Goal: Task Accomplishment & Management: Manage account settings

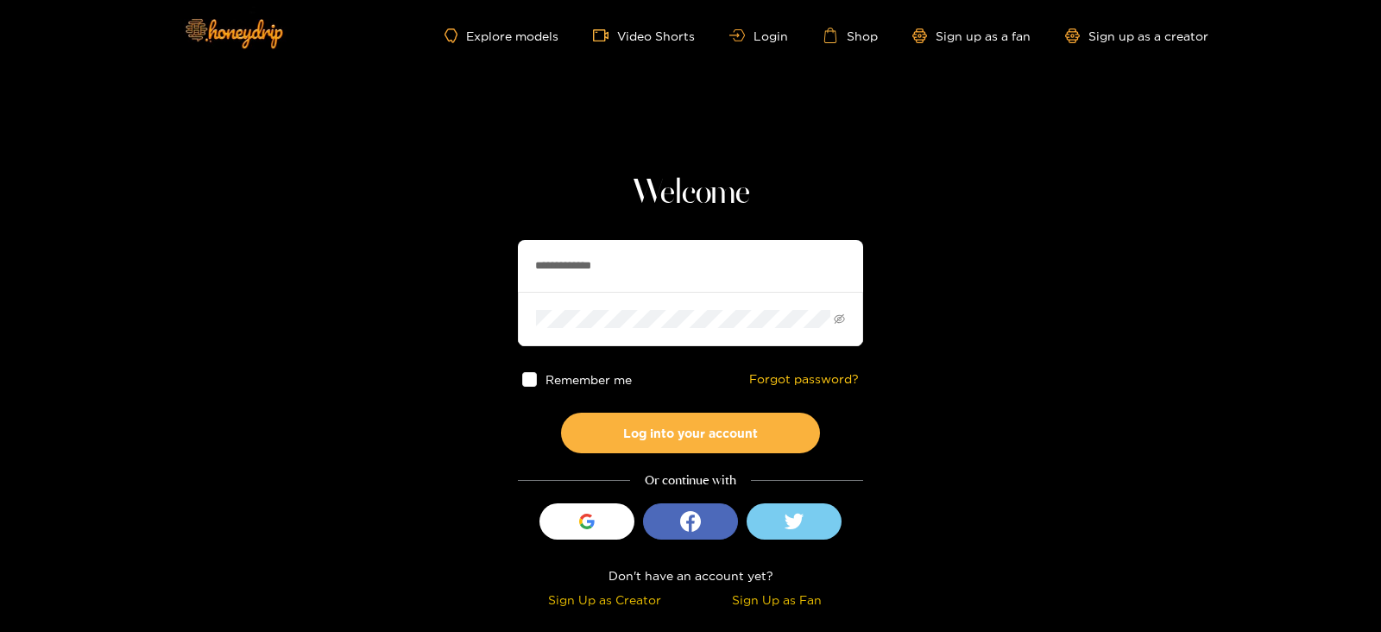
click at [652, 277] on input "**********" at bounding box center [690, 266] width 345 height 52
click at [561, 413] on button "Log into your account" at bounding box center [690, 433] width 259 height 41
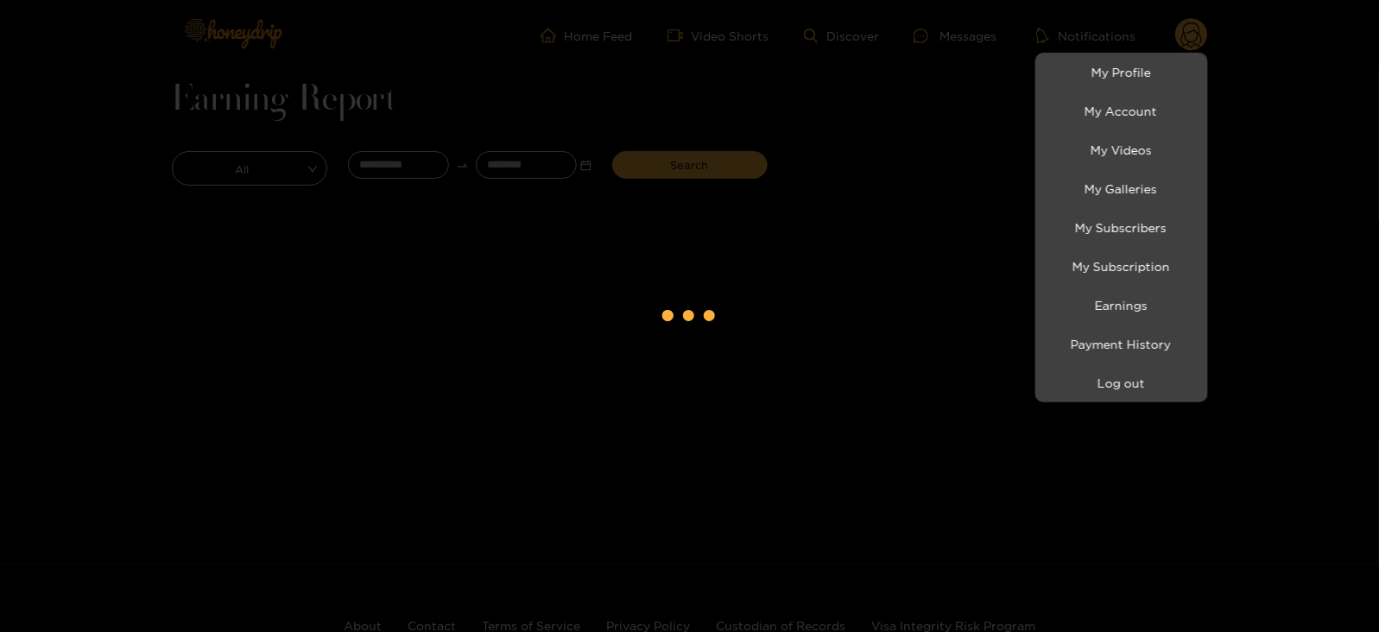
click at [376, 170] on div at bounding box center [689, 316] width 1379 height 632
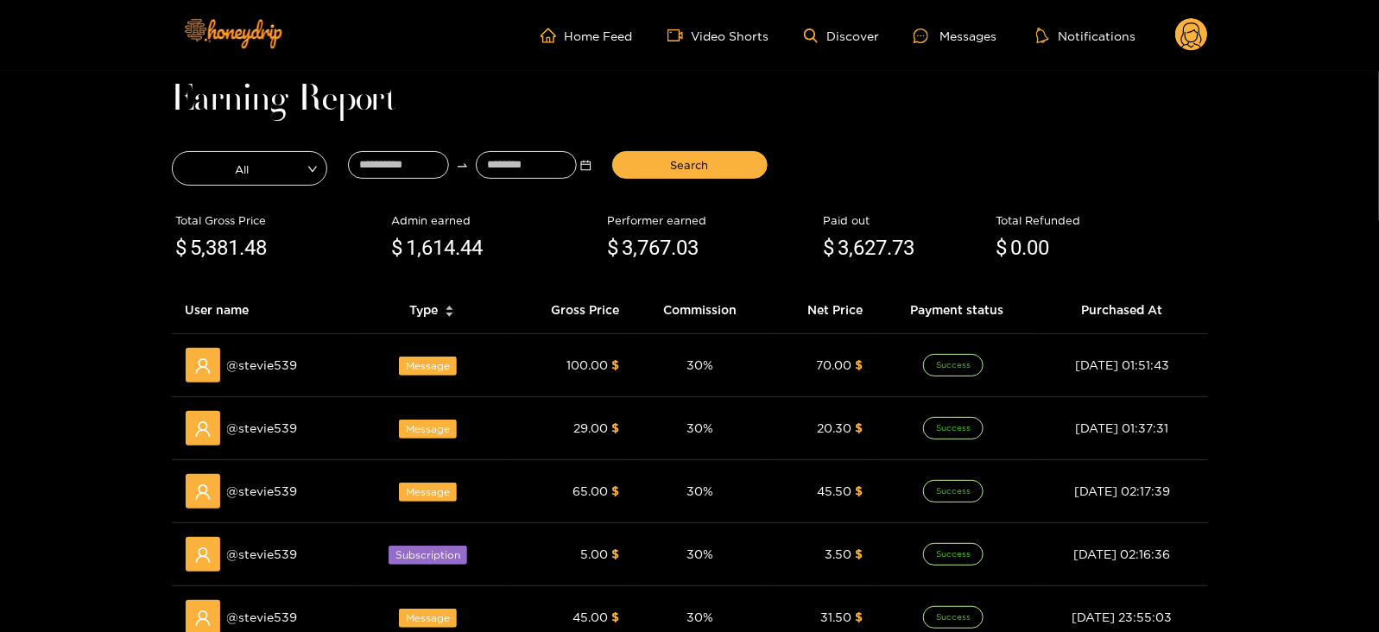
click at [71, 237] on main "Earning Report All Search Total Gross Price $ 5,381 .48 Admin earned $ 1,614 .4…" at bounding box center [689, 593] width 1379 height 1045
click at [932, 41] on div at bounding box center [926, 35] width 26 height 15
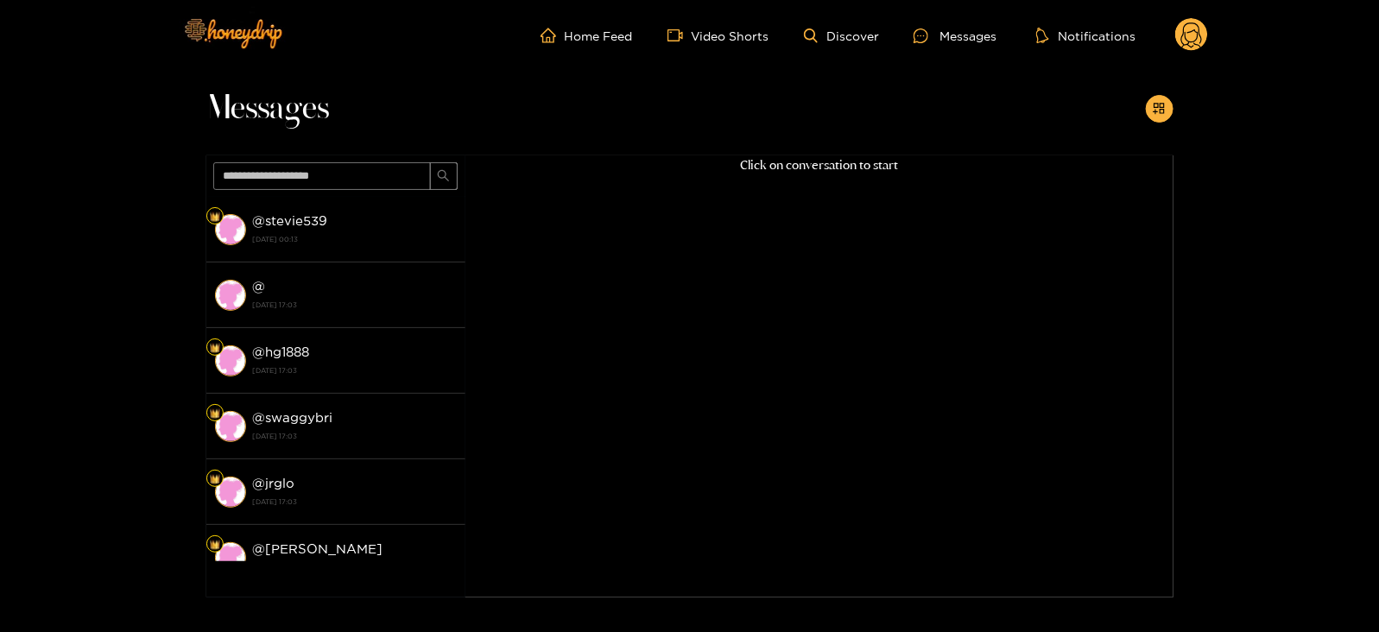
click at [1178, 44] on circle at bounding box center [1191, 34] width 33 height 33
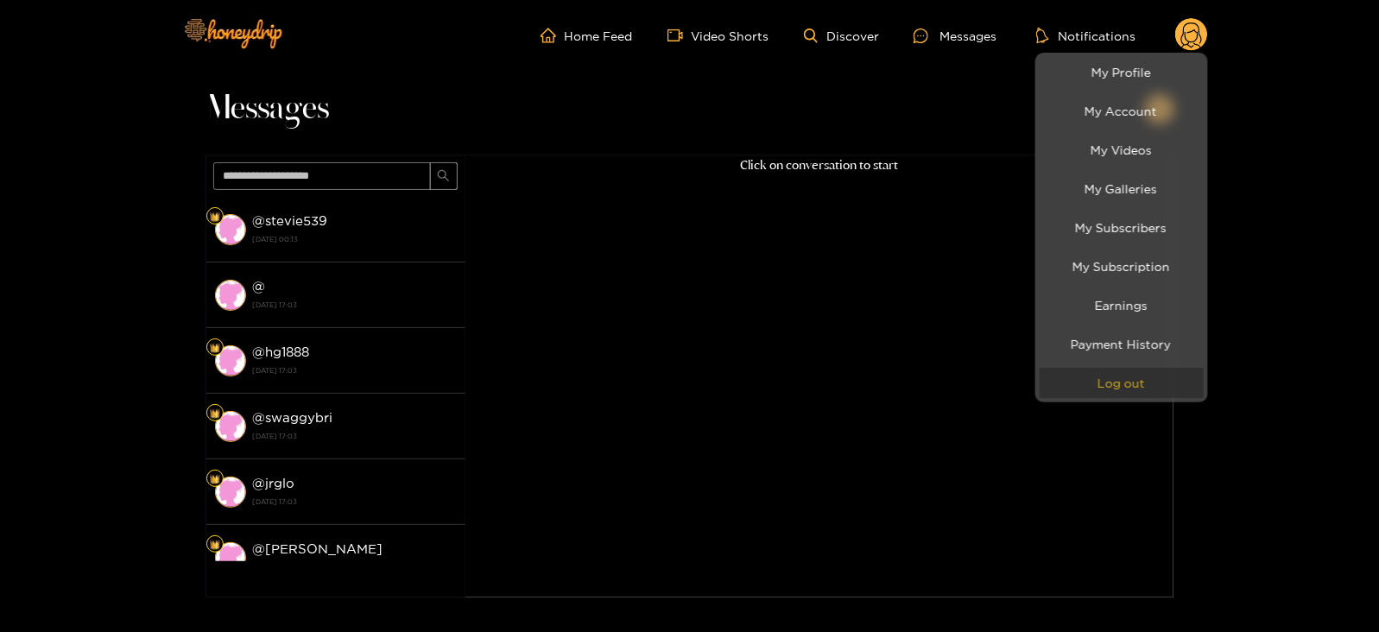
click at [1109, 389] on button "Log out" at bounding box center [1121, 383] width 164 height 30
